Goal: Information Seeking & Learning: Learn about a topic

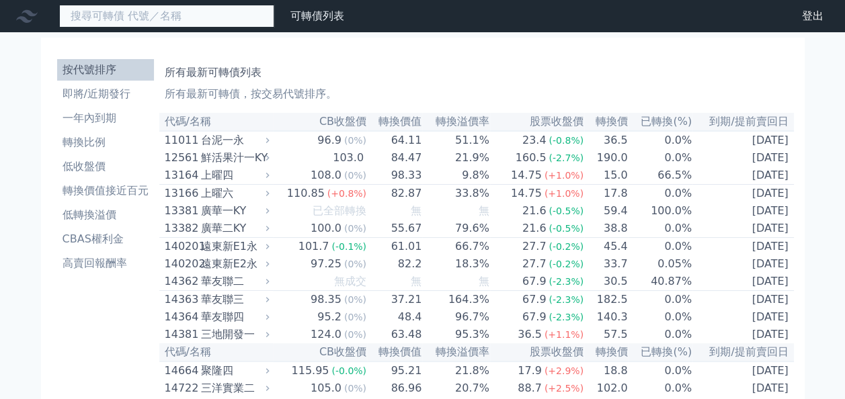
click at [173, 17] on input at bounding box center [166, 16] width 215 height 23
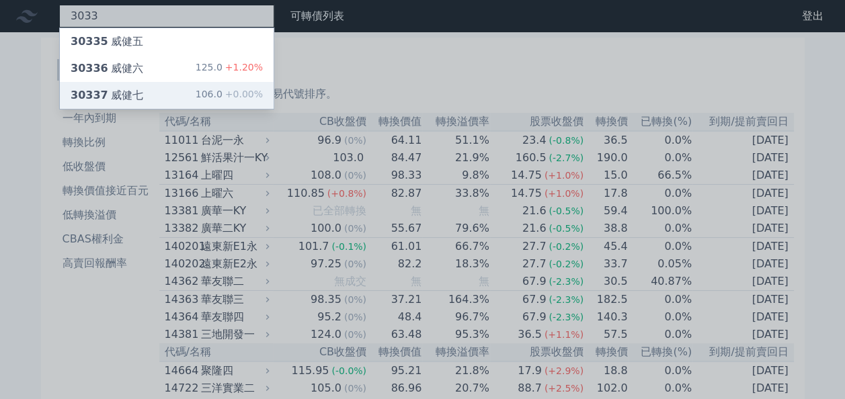
type input "3033"
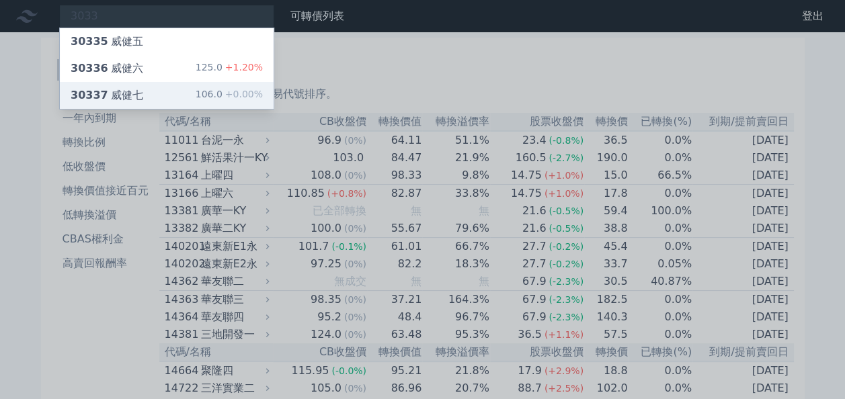
click at [149, 99] on div "30337 威健七 106.0 +0.00%" at bounding box center [167, 95] width 214 height 27
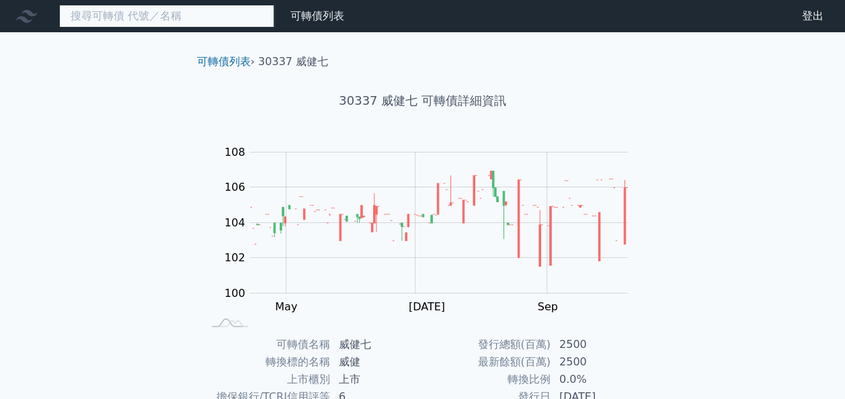
click at [155, 19] on input at bounding box center [166, 16] width 215 height 23
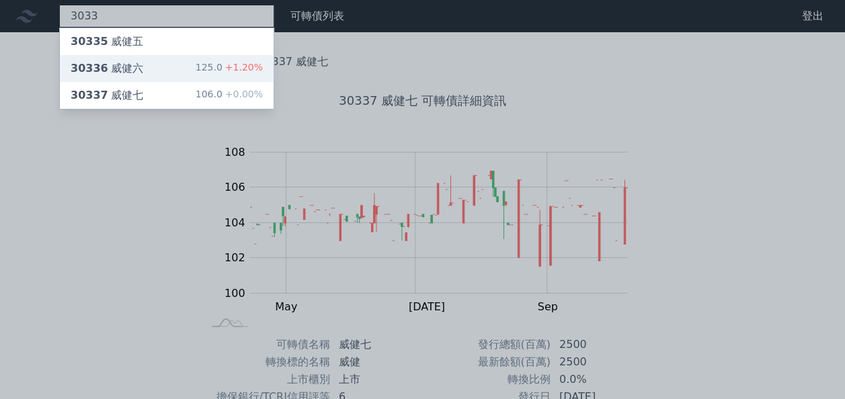
type input "3033"
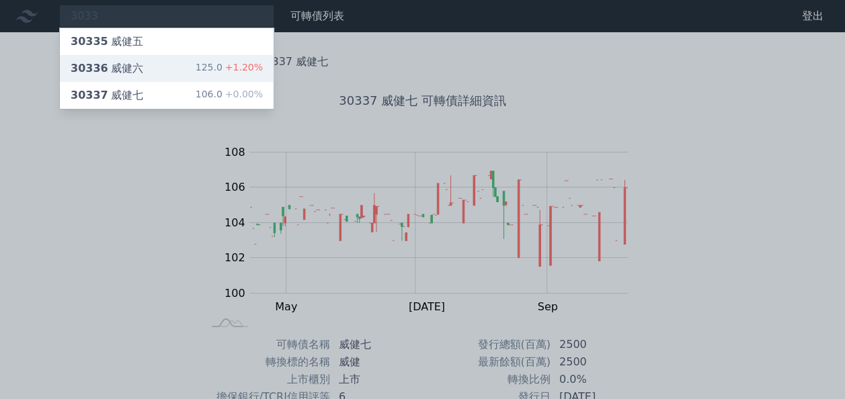
click at [130, 73] on div "30336 威健六" at bounding box center [107, 69] width 73 height 16
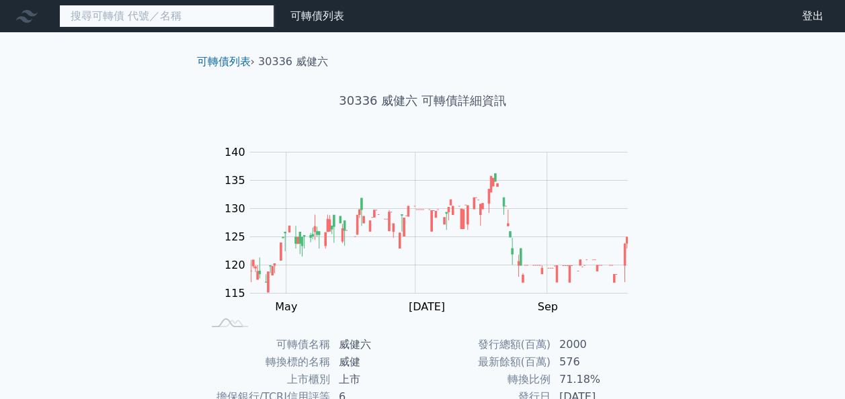
click at [132, 22] on input at bounding box center [166, 16] width 215 height 23
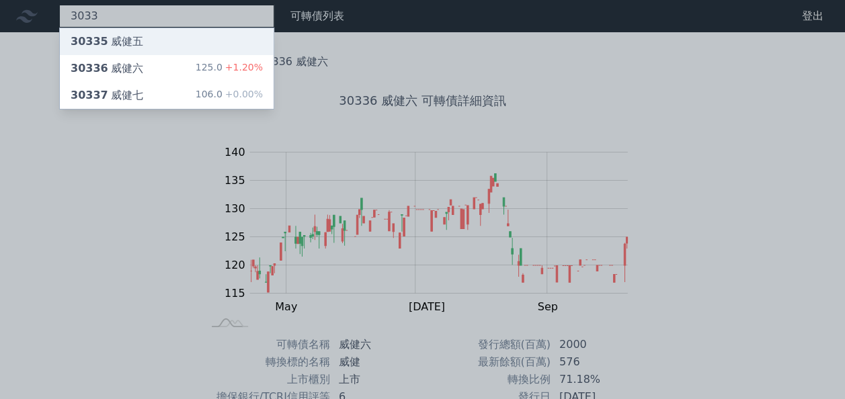
type input "3033"
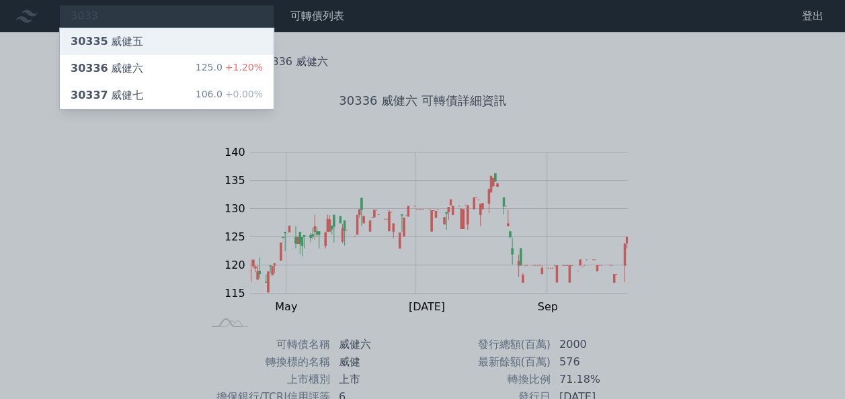
click at [129, 37] on div "30335 威健五" at bounding box center [107, 42] width 73 height 16
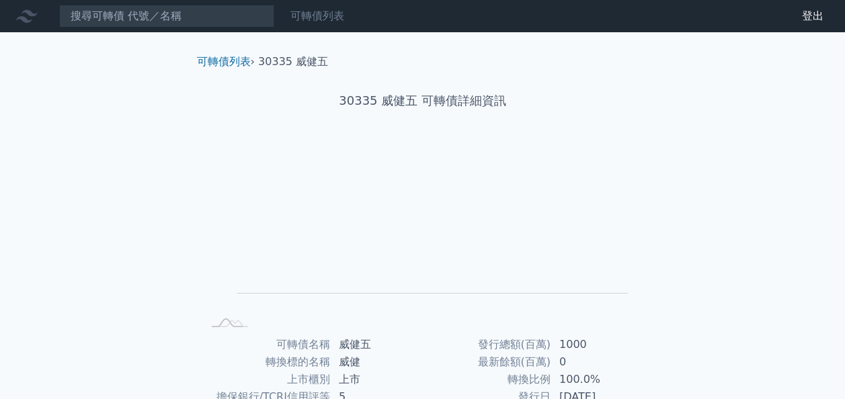
click at [321, 19] on link "可轉債列表" at bounding box center [318, 15] width 54 height 13
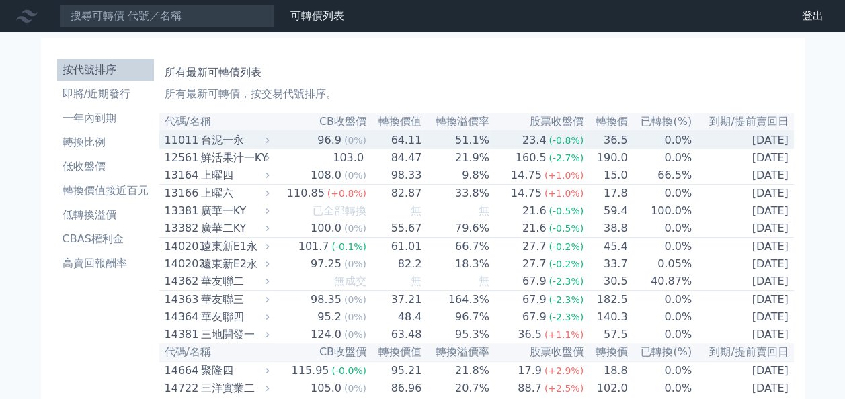
click at [215, 145] on div "台泥一永" at bounding box center [234, 140] width 66 height 16
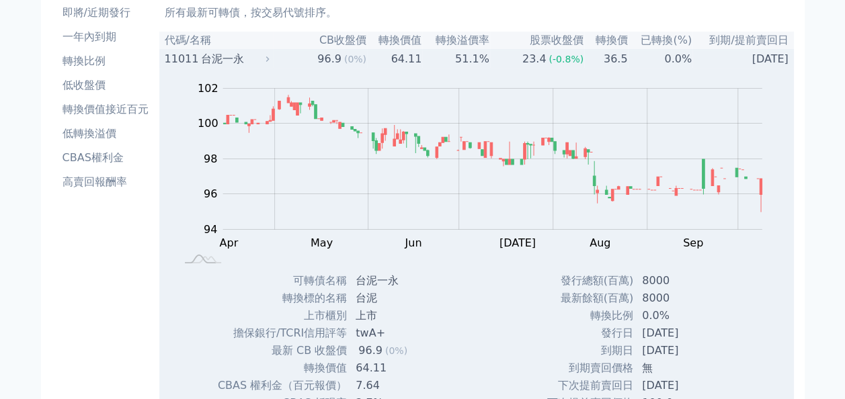
scroll to position [81, 0]
click at [334, 56] on div "96.9" at bounding box center [330, 60] width 30 height 16
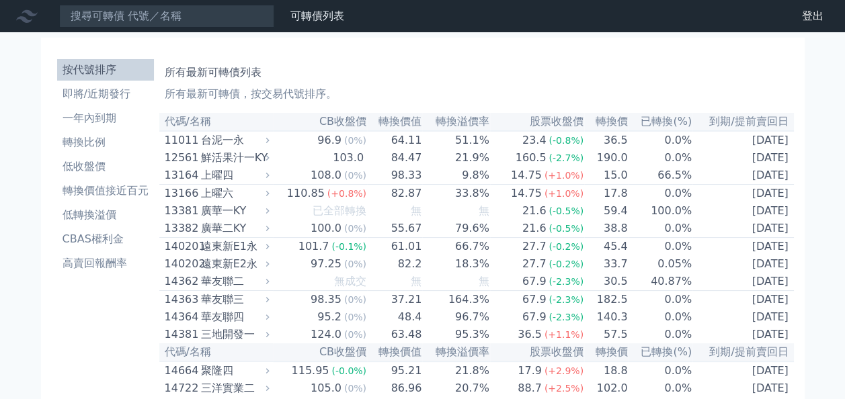
scroll to position [349, 0]
